Goal: Feedback & Contribution: Leave review/rating

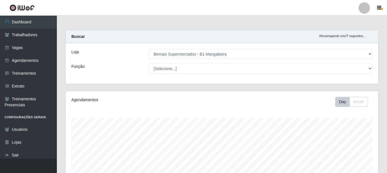
select select "403"
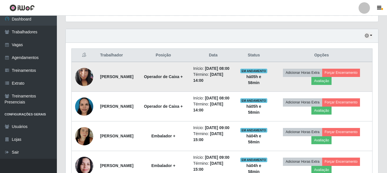
scroll to position [175, 0]
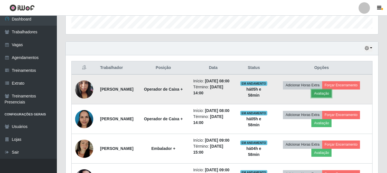
click at [331, 97] on button "Avaliação" at bounding box center [321, 93] width 20 height 8
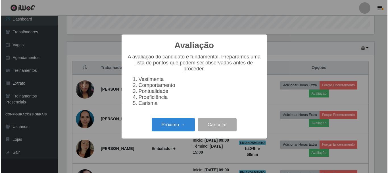
scroll to position [118, 310]
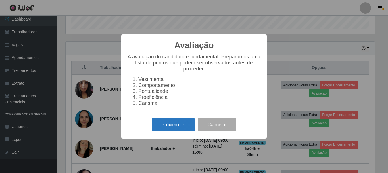
click at [179, 129] on button "Próximo →" at bounding box center [173, 124] width 43 height 13
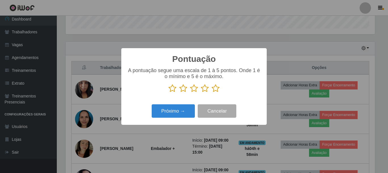
click at [217, 90] on icon at bounding box center [216, 88] width 8 height 9
click at [212, 92] on input "radio" at bounding box center [212, 92] width 0 height 0
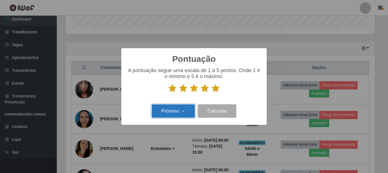
click at [173, 111] on button "Próximo →" at bounding box center [173, 110] width 43 height 13
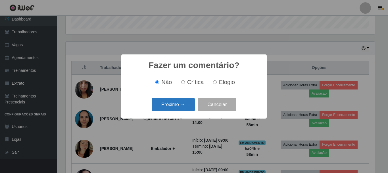
click at [180, 108] on button "Próximo →" at bounding box center [173, 104] width 43 height 13
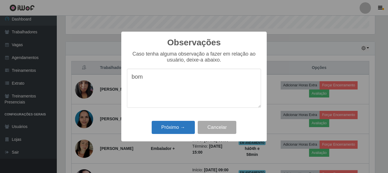
type textarea "bom"
click at [171, 131] on button "Próximo →" at bounding box center [173, 127] width 43 height 13
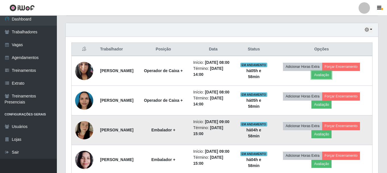
scroll to position [203, 0]
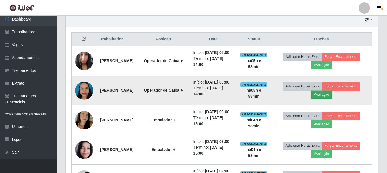
click at [326, 98] on button "Avaliação" at bounding box center [321, 94] width 20 height 8
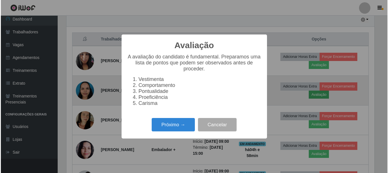
scroll to position [118, 310]
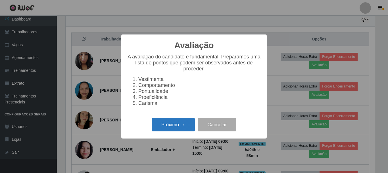
click at [160, 124] on button "Próximo →" at bounding box center [173, 124] width 43 height 13
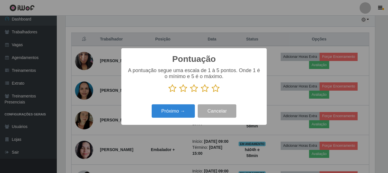
scroll to position [284119, 283927]
click at [213, 89] on icon at bounding box center [216, 88] width 8 height 9
click at [212, 92] on input "radio" at bounding box center [212, 92] width 0 height 0
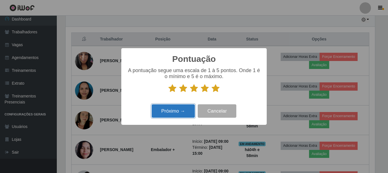
click at [182, 111] on button "Próximo →" at bounding box center [173, 110] width 43 height 13
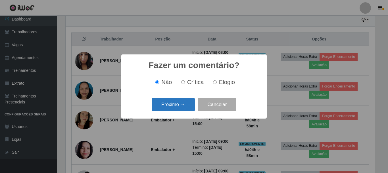
click at [171, 106] on button "Próximo →" at bounding box center [173, 104] width 43 height 13
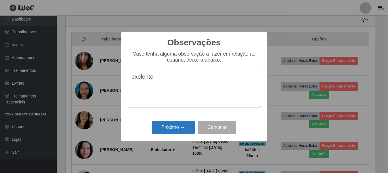
type textarea "exelente"
click at [177, 129] on button "Próximo →" at bounding box center [173, 127] width 43 height 13
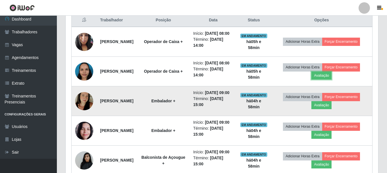
scroll to position [260, 0]
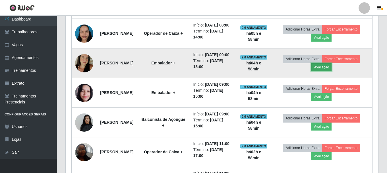
click at [325, 71] on button "Avaliação" at bounding box center [321, 67] width 20 height 8
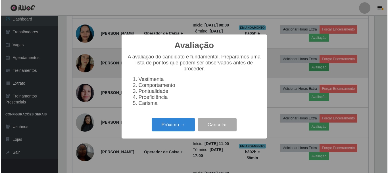
scroll to position [118, 310]
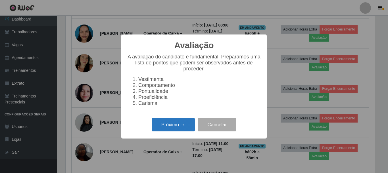
click at [168, 129] on button "Próximo →" at bounding box center [173, 124] width 43 height 13
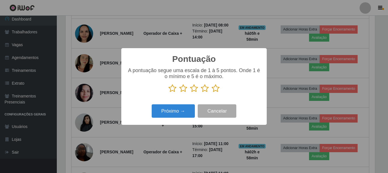
click at [216, 89] on icon at bounding box center [216, 88] width 8 height 9
click at [212, 92] on input "radio" at bounding box center [212, 92] width 0 height 0
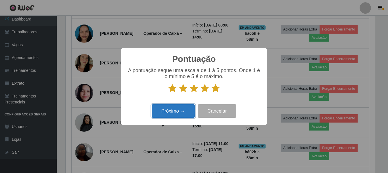
click at [171, 111] on button "Próximo →" at bounding box center [173, 110] width 43 height 13
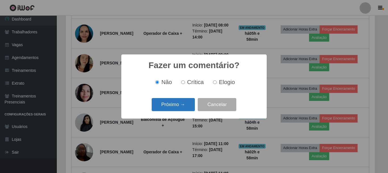
click at [177, 103] on button "Próximo →" at bounding box center [173, 104] width 43 height 13
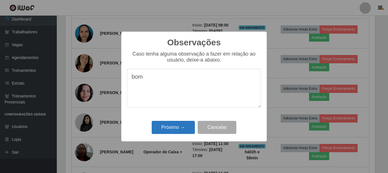
type textarea "bom"
click at [180, 126] on button "Próximo →" at bounding box center [173, 127] width 43 height 13
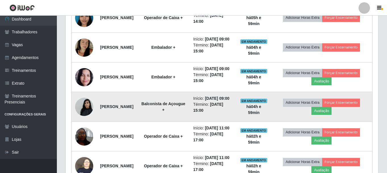
scroll to position [289, 0]
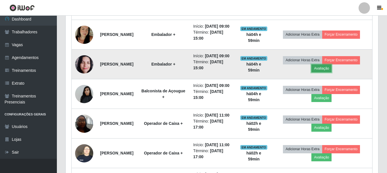
click at [329, 72] on button "Avaliação" at bounding box center [321, 68] width 20 height 8
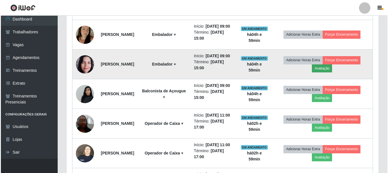
scroll to position [118, 310]
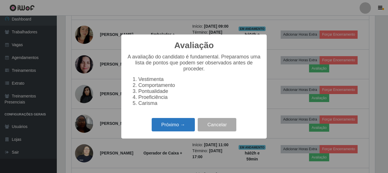
click at [167, 127] on button "Próximo →" at bounding box center [173, 124] width 43 height 13
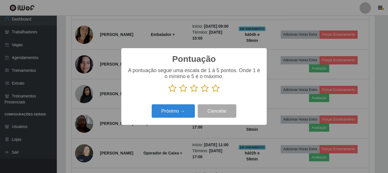
scroll to position [284119, 283927]
click at [213, 88] on icon at bounding box center [216, 88] width 8 height 9
click at [212, 92] on input "radio" at bounding box center [212, 92] width 0 height 0
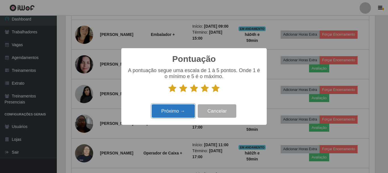
click at [175, 110] on button "Próximo →" at bounding box center [173, 110] width 43 height 13
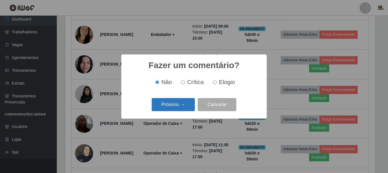
click at [175, 105] on button "Próximo →" at bounding box center [173, 104] width 43 height 13
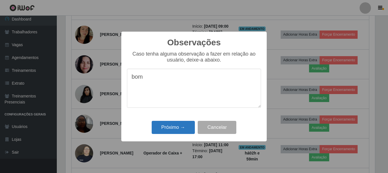
type textarea "bom"
click at [166, 125] on button "Próximo →" at bounding box center [173, 127] width 43 height 13
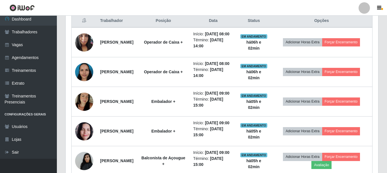
scroll to position [232, 0]
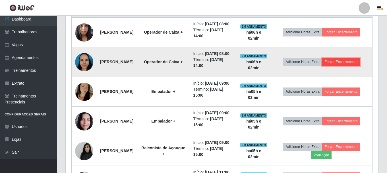
click at [350, 66] on button "Forçar Encerramento" at bounding box center [341, 62] width 38 height 8
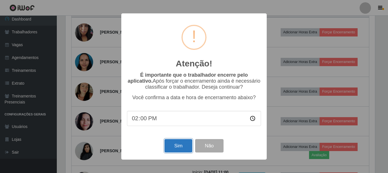
click at [180, 144] on button "Sim" at bounding box center [179, 145] width 28 height 13
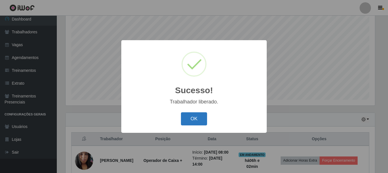
click at [196, 115] on button "OK" at bounding box center [194, 118] width 26 height 13
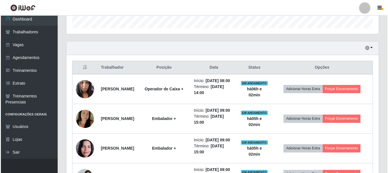
scroll to position [189, 0]
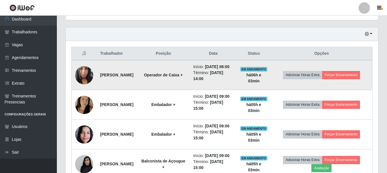
click at [89, 72] on img at bounding box center [84, 75] width 18 height 24
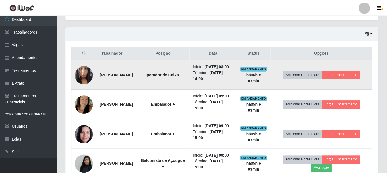
scroll to position [118, 310]
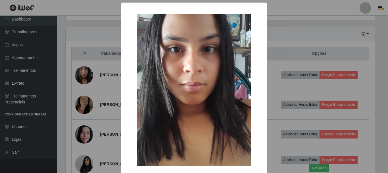
click at [78, 49] on div "× OK Cancel" at bounding box center [194, 86] width 388 height 173
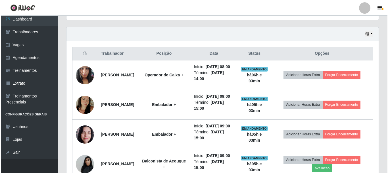
scroll to position [118, 312]
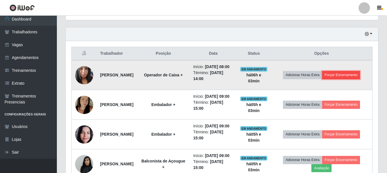
click at [344, 74] on button "Forçar Encerramento" at bounding box center [341, 75] width 38 height 8
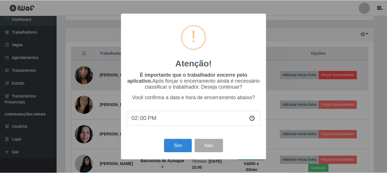
scroll to position [118, 310]
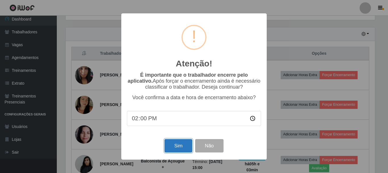
click at [174, 146] on button "Sim" at bounding box center [179, 145] width 28 height 13
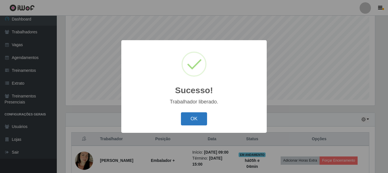
click at [191, 119] on button "OK" at bounding box center [194, 118] width 26 height 13
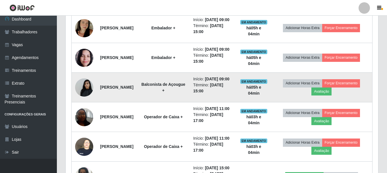
scroll to position [246, 0]
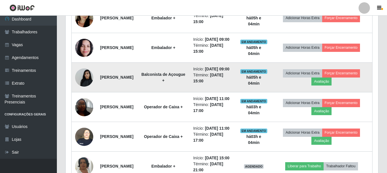
click at [80, 87] on img at bounding box center [84, 77] width 18 height 24
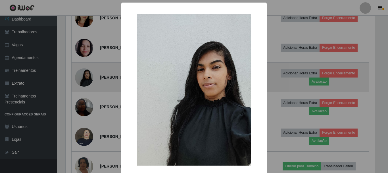
click at [80, 87] on div "× OK Cancel" at bounding box center [194, 86] width 388 height 173
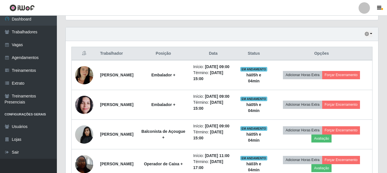
scroll to position [217, 0]
